Goal: Browse casually

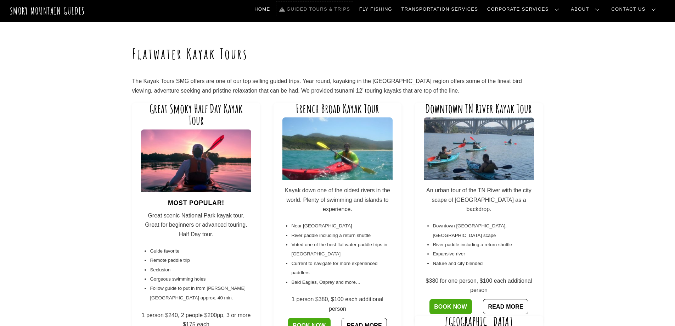
click at [343, 10] on link "Guided Tours & Trips" at bounding box center [314, 9] width 77 height 15
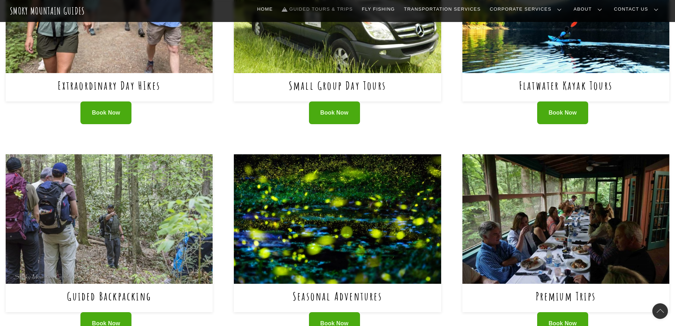
scroll to position [425, 0]
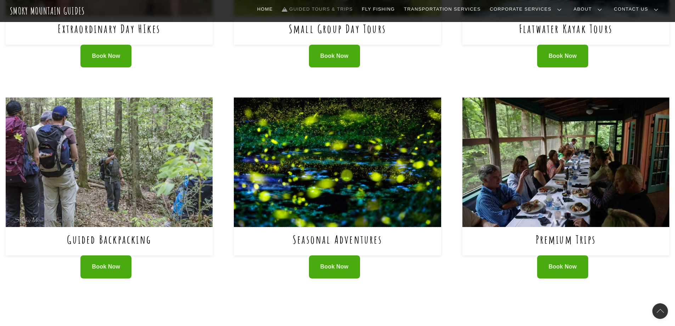
click at [340, 162] on img at bounding box center [337, 161] width 207 height 129
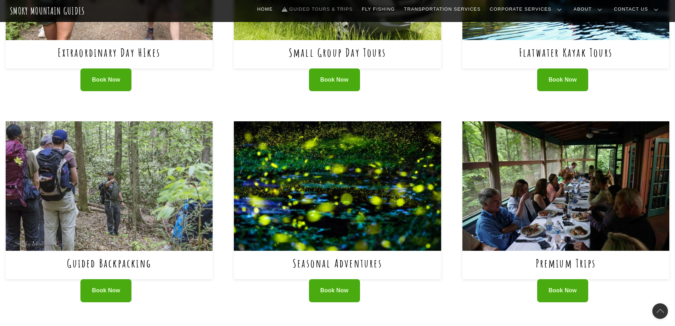
scroll to position [390, 0]
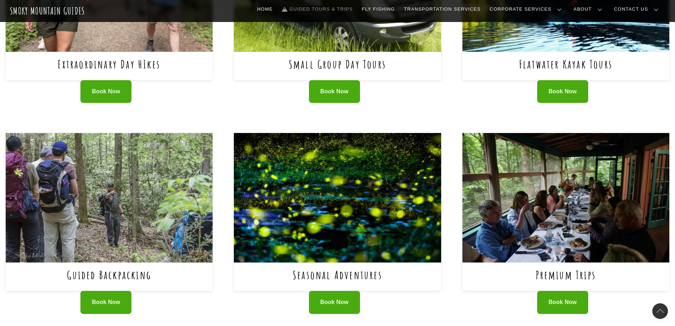
click at [341, 193] on img at bounding box center [337, 197] width 207 height 129
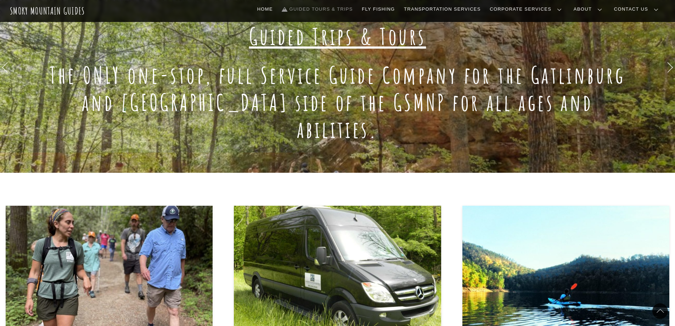
scroll to position [248, 0]
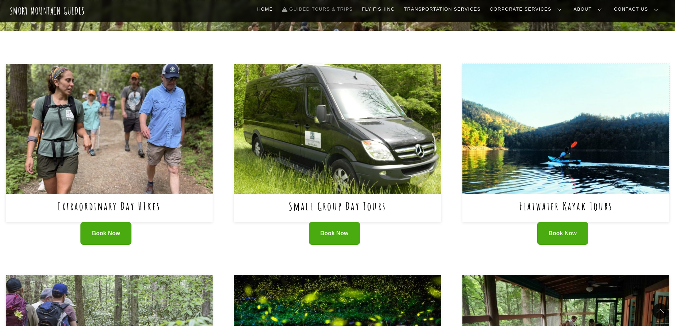
click at [537, 80] on img at bounding box center [565, 128] width 207 height 129
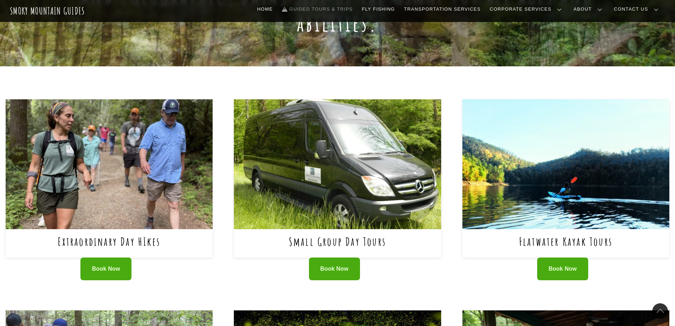
scroll to position [0, 0]
